Goal: Information Seeking & Learning: Learn about a topic

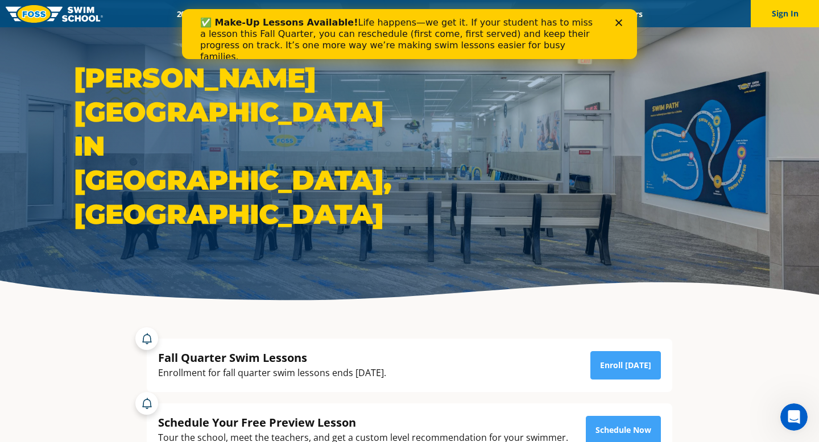
click at [618, 24] on polygon "Close" at bounding box center [618, 22] width 7 height 7
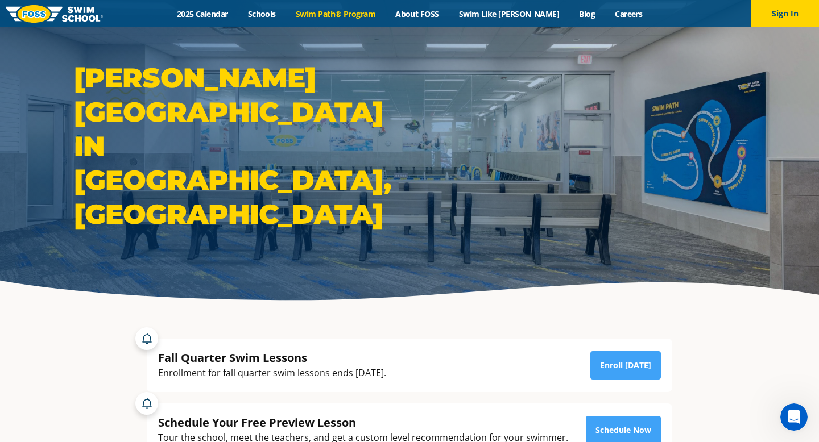
click at [380, 14] on link "Swim Path® Program" at bounding box center [336, 14] width 100 height 11
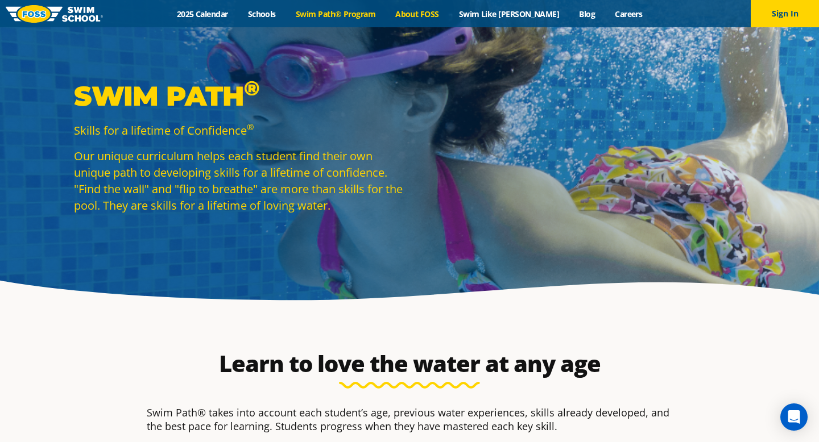
click at [444, 14] on link "About FOSS" at bounding box center [418, 14] width 64 height 11
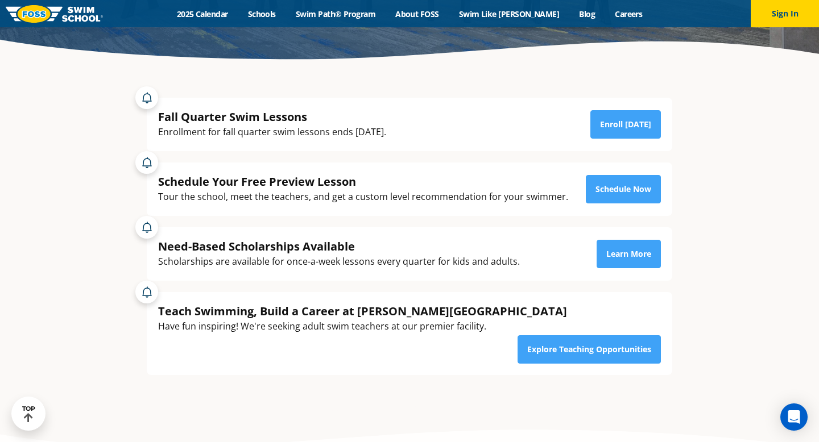
scroll to position [238, 0]
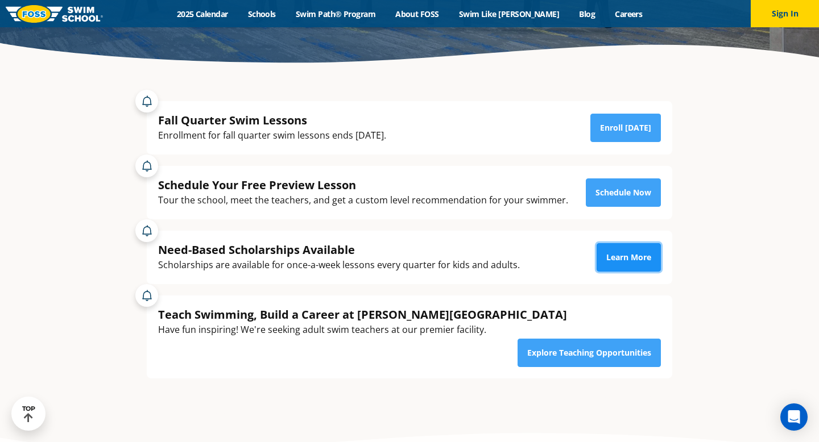
click at [617, 254] on link "Learn More" at bounding box center [629, 257] width 64 height 28
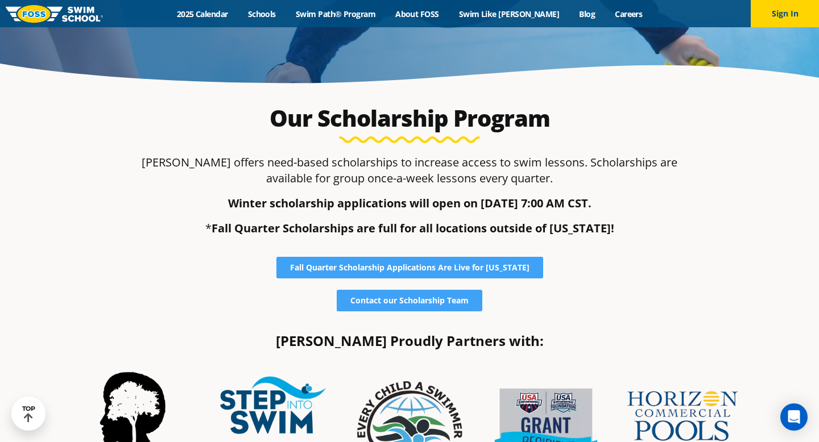
scroll to position [218, 0]
